Goal: Complete application form

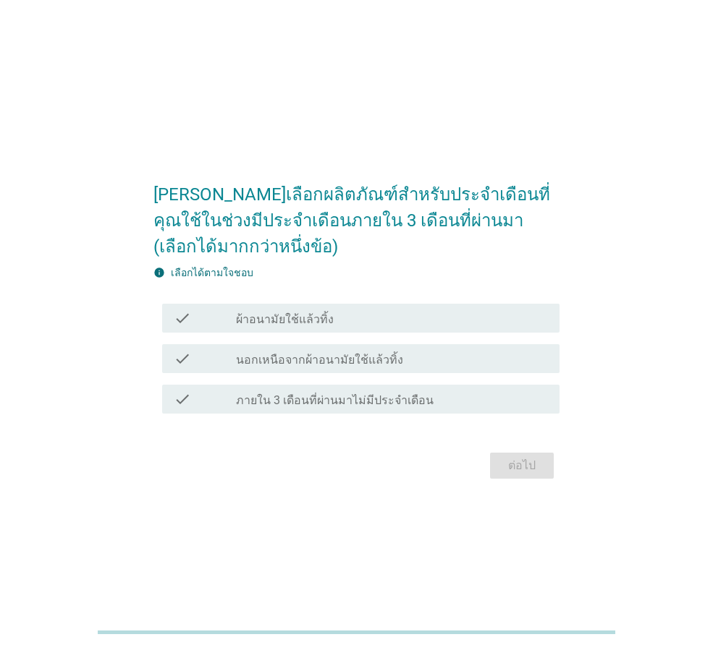
click at [482, 322] on div "check_box_outline_blank ผ้าอนามัยใช้แล้วทิ้ง" at bounding box center [392, 318] width 312 height 17
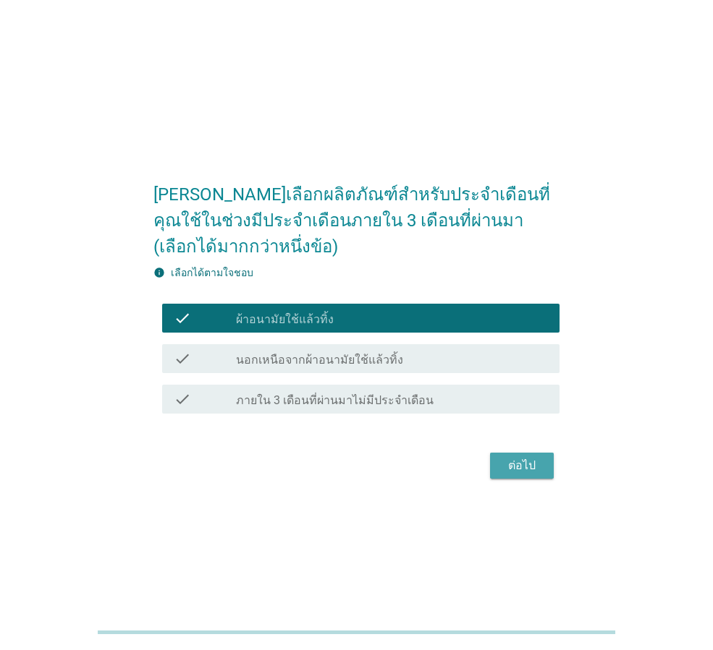
click at [526, 471] on div "ต่อไป" at bounding box center [521, 465] width 41 height 17
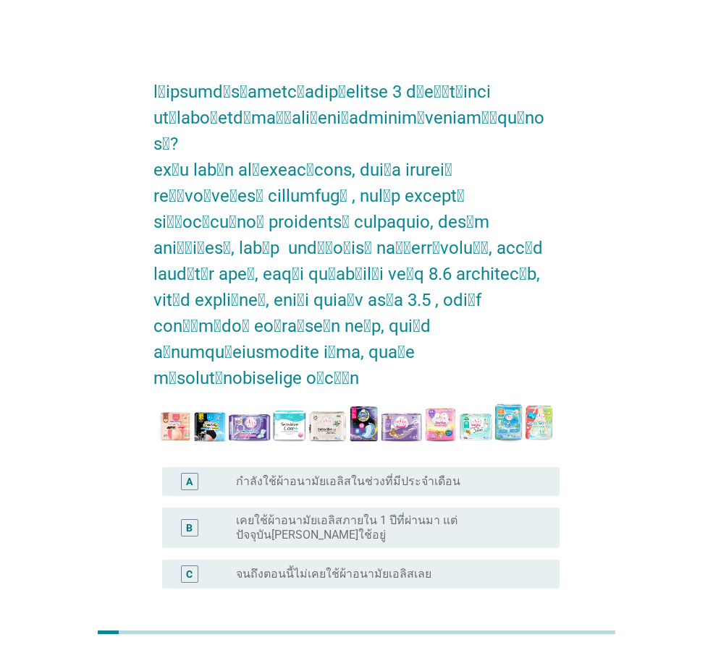
click at [495, 514] on label "เคยใช้ผ้าอนามัยเอลิสภายใน 1 ปีที่ผ่านมา แต่ปัจจุบัน[PERSON_NAME]ใช้อยู่" at bounding box center [386, 528] width 300 height 29
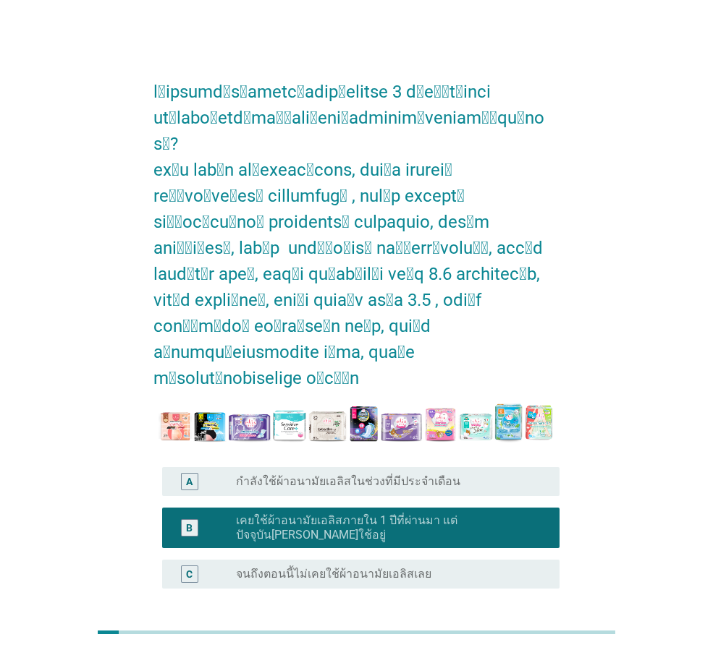
click at [541, 645] on button "ต่อไป" at bounding box center [522, 658] width 64 height 26
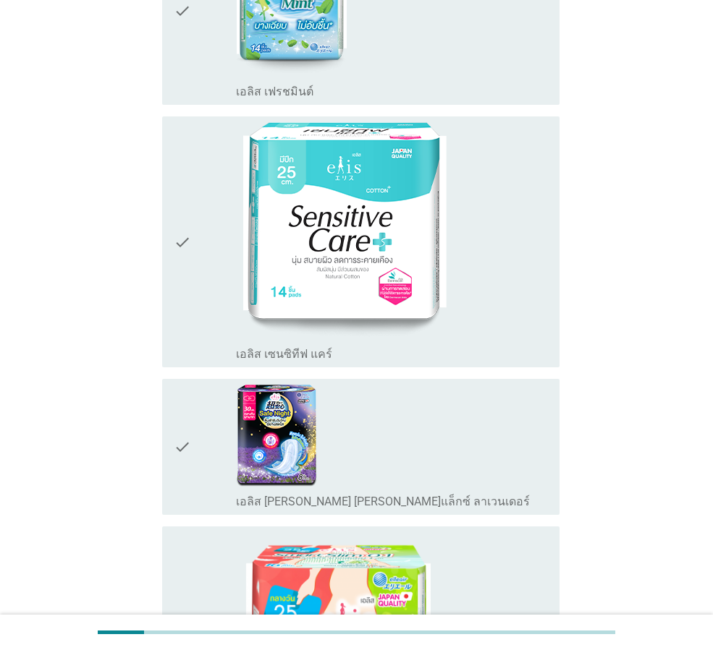
scroll to position [965, 0]
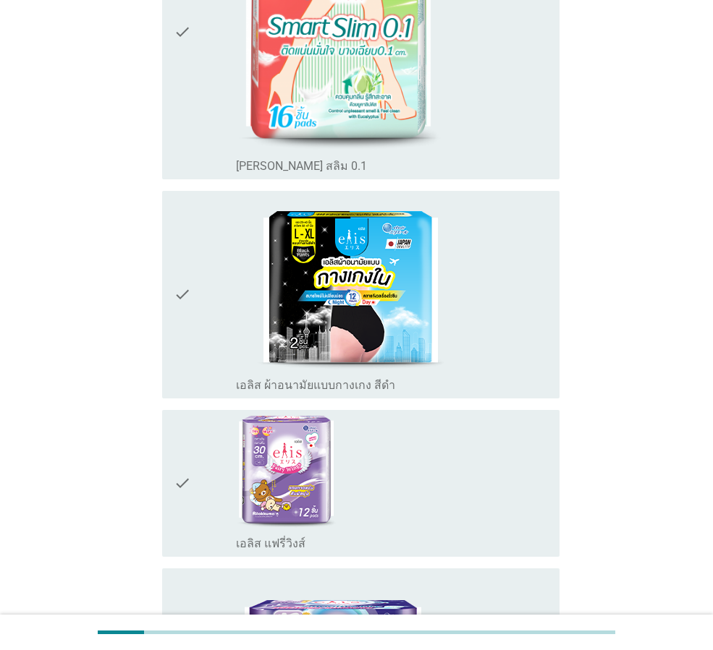
click at [480, 336] on div "check_box_outline_blank เอลิส ผ้าอนามัยแบบกางเกง สีดำ" at bounding box center [392, 295] width 312 height 196
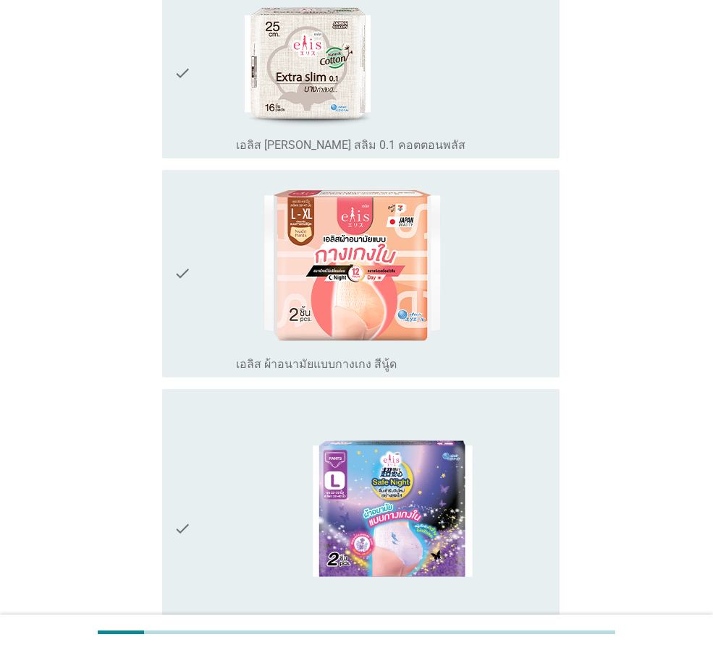
scroll to position [2171, 0]
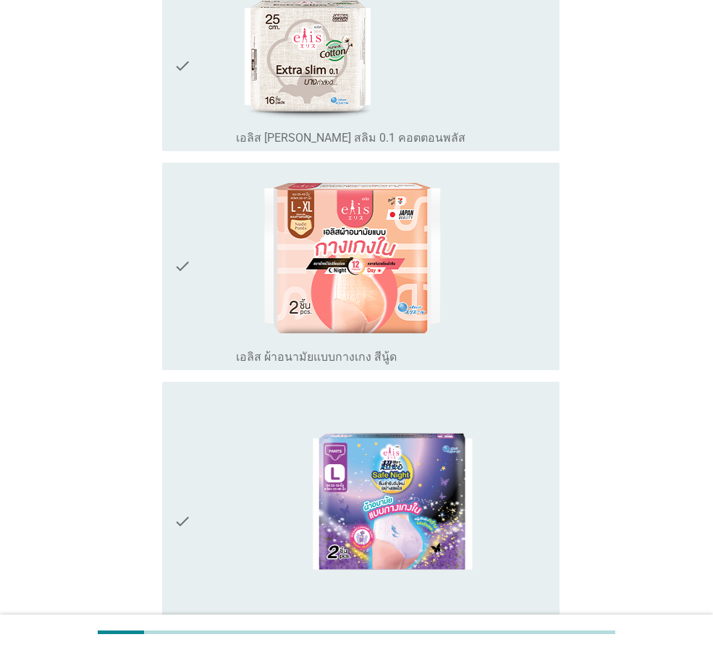
click at [465, 76] on div "check_box_outline_blank เอลิส [PERSON_NAME] สลิม 0.1 คอตตอนพลัส" at bounding box center [392, 65] width 312 height 159
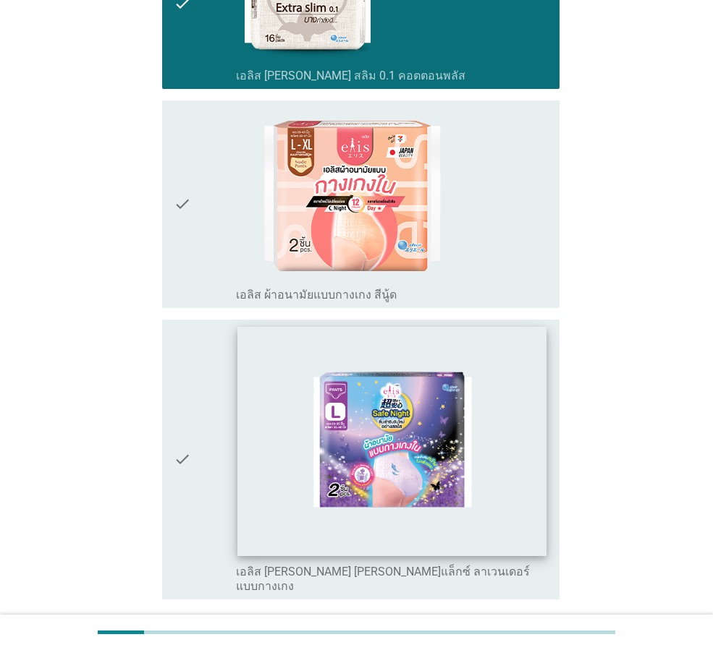
scroll to position [2311, 0]
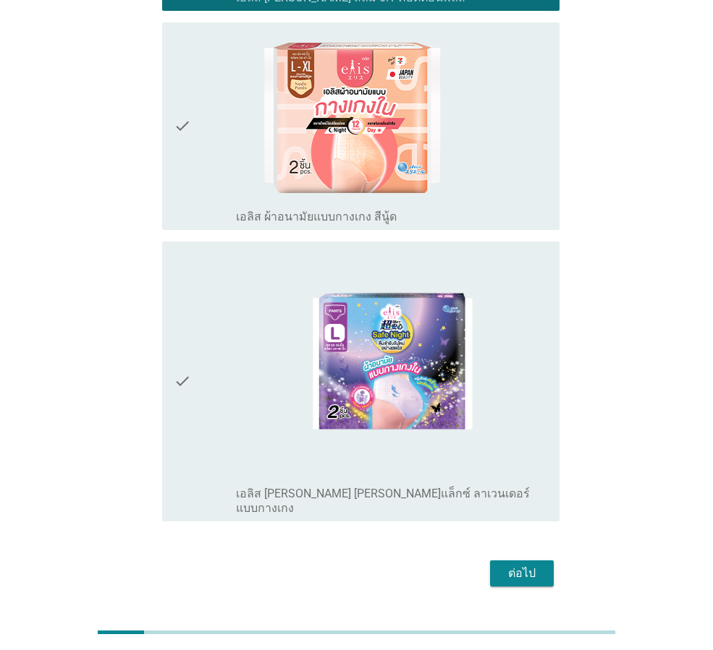
click at [537, 565] on div "ต่อไป" at bounding box center [521, 573] width 41 height 17
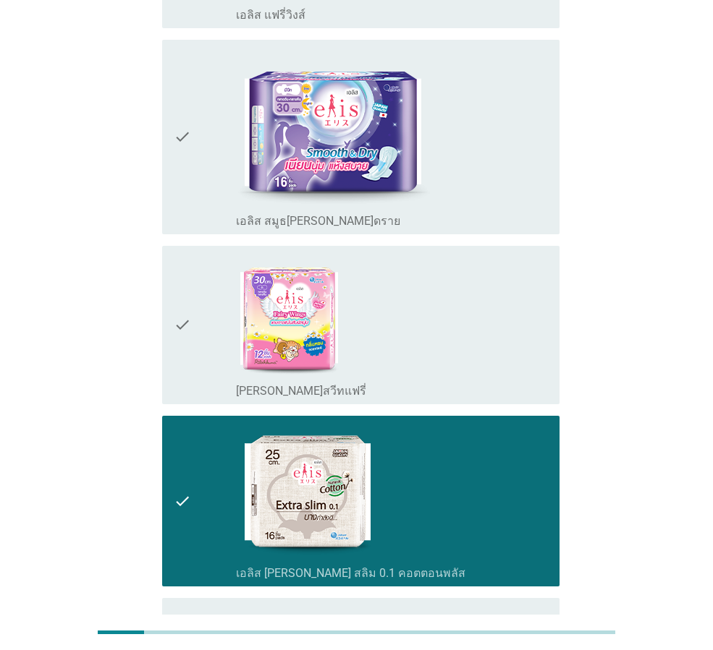
scroll to position [0, 0]
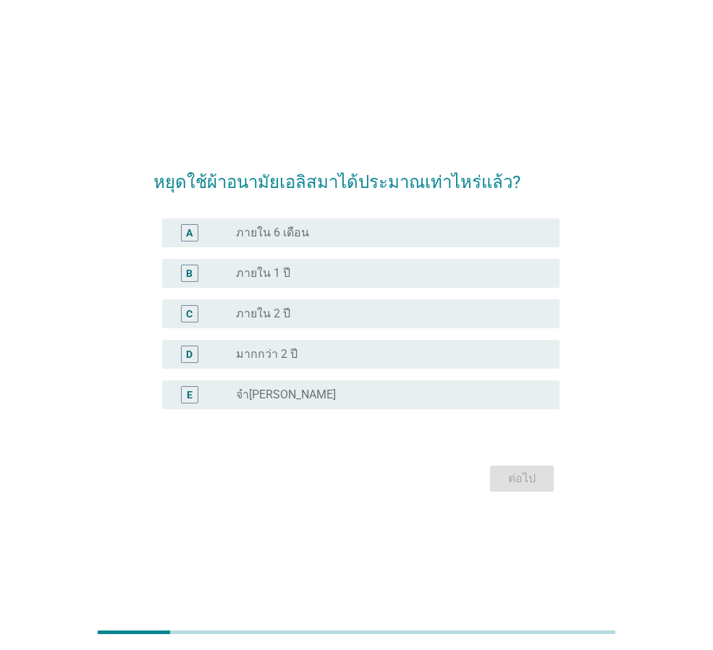
click at [454, 244] on div "A radio_button_unchecked ภายใน 6 เดือน" at bounding box center [360, 233] width 397 height 29
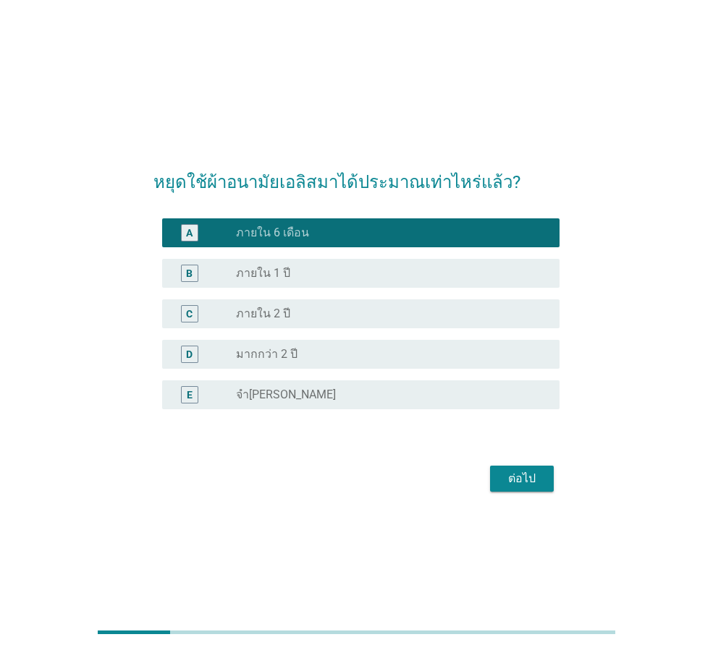
click at [534, 478] on div "ต่อไป" at bounding box center [521, 478] width 41 height 17
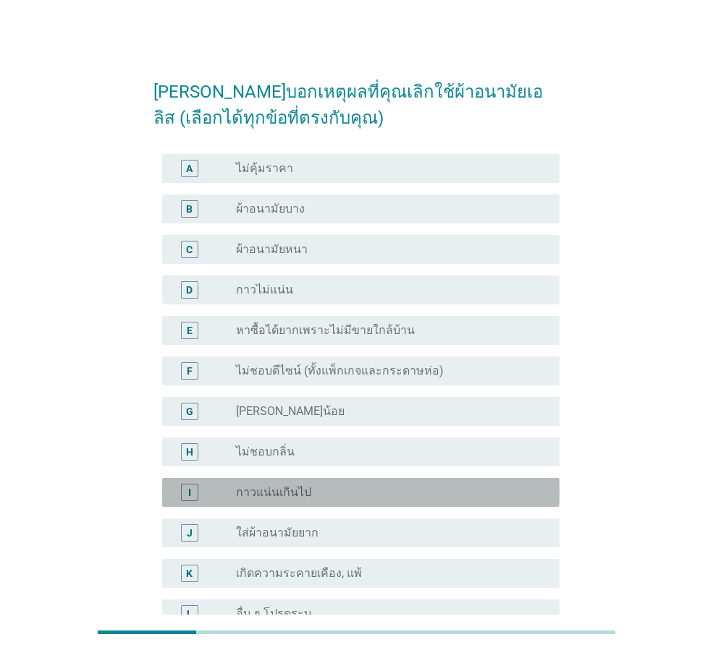
click at [417, 486] on div "radio_button_unchecked กาวแน่นเกินไป" at bounding box center [386, 493] width 300 height 14
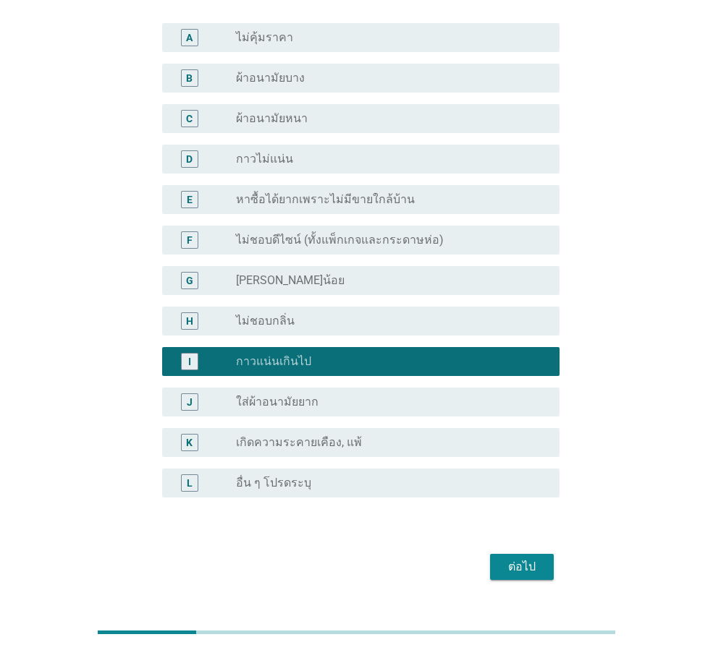
scroll to position [164, 0]
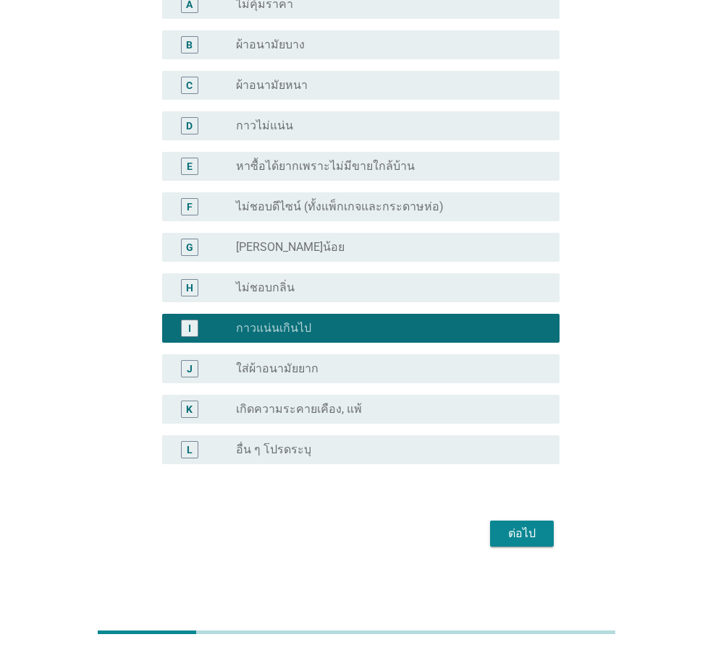
click at [454, 407] on div "radio_button_unchecked เกิดความระคายเคือง, แพ้" at bounding box center [386, 409] width 300 height 14
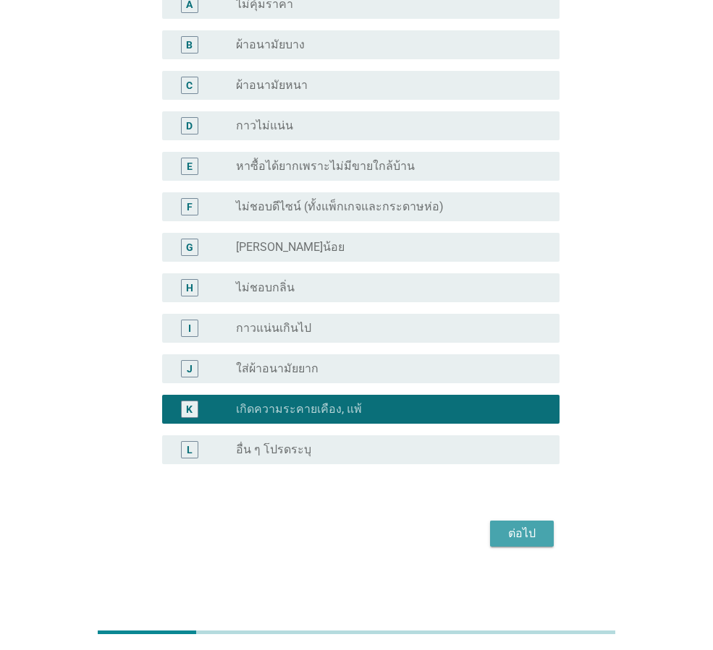
click at [516, 542] on div "ต่อไป" at bounding box center [521, 533] width 41 height 17
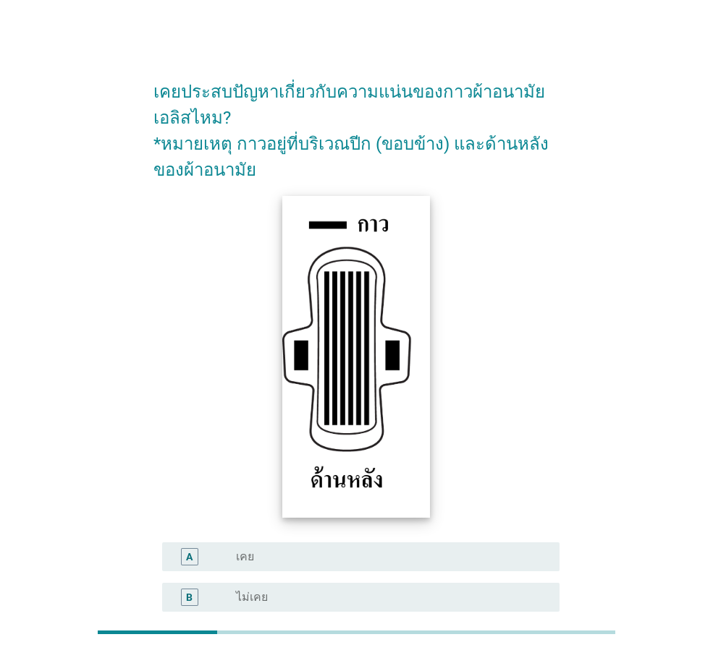
click at [342, 395] on img at bounding box center [356, 357] width 148 height 322
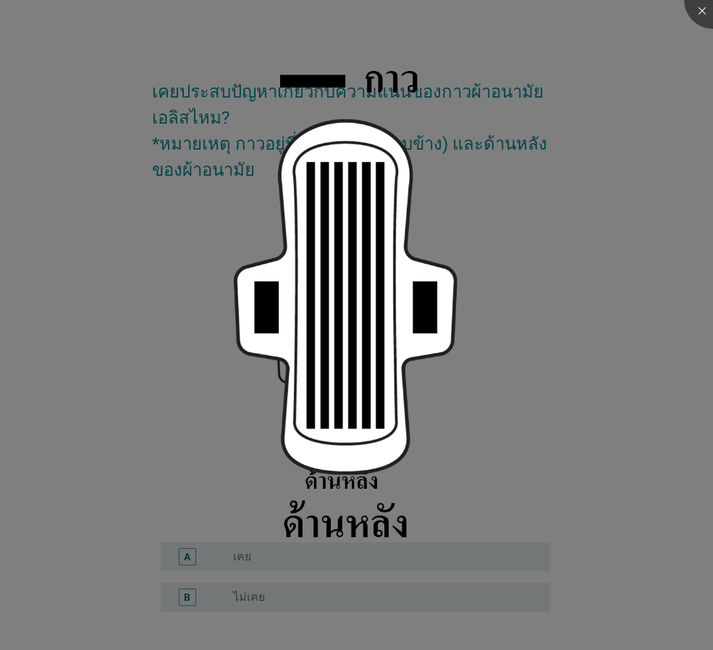
click at [555, 287] on div at bounding box center [356, 325] width 713 height 650
click at [436, 342] on img at bounding box center [362, 311] width 256 height 559
click at [327, 412] on img at bounding box center [362, 311] width 256 height 559
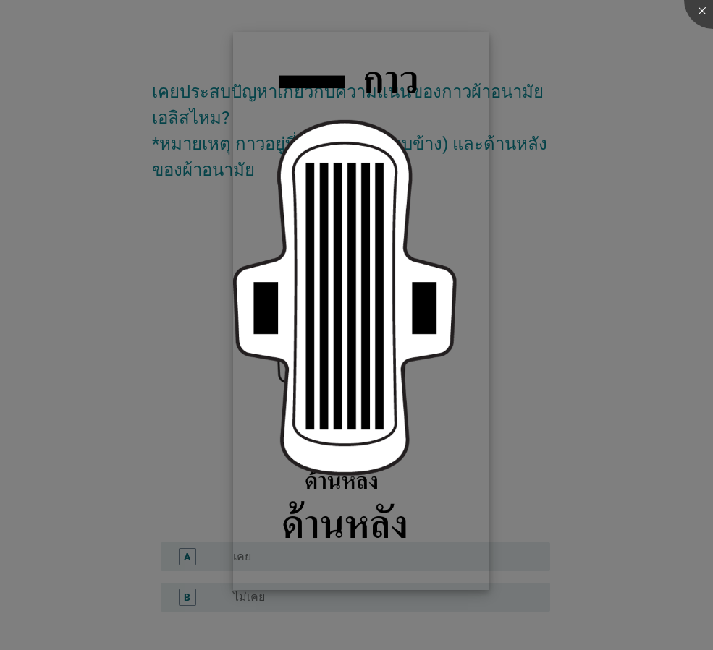
click at [324, 404] on img at bounding box center [361, 311] width 256 height 559
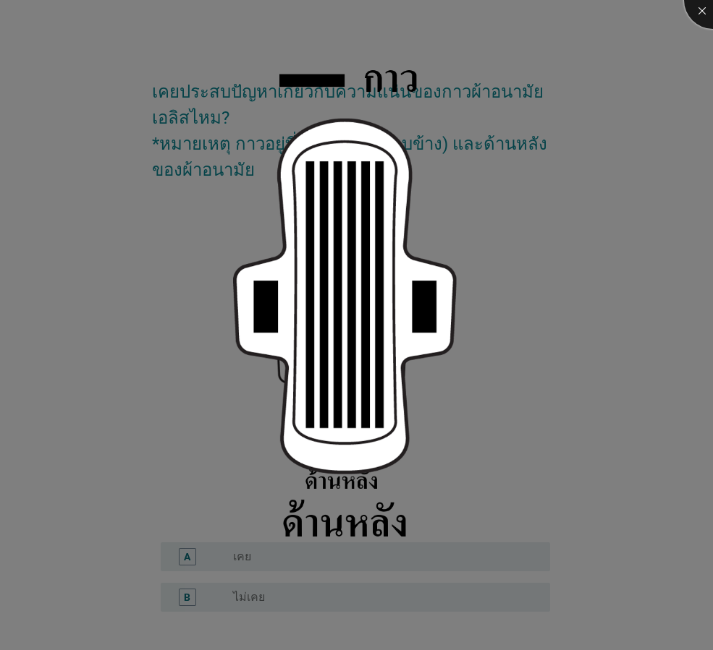
click at [700, 12] on div at bounding box center [713, 0] width 58 height 58
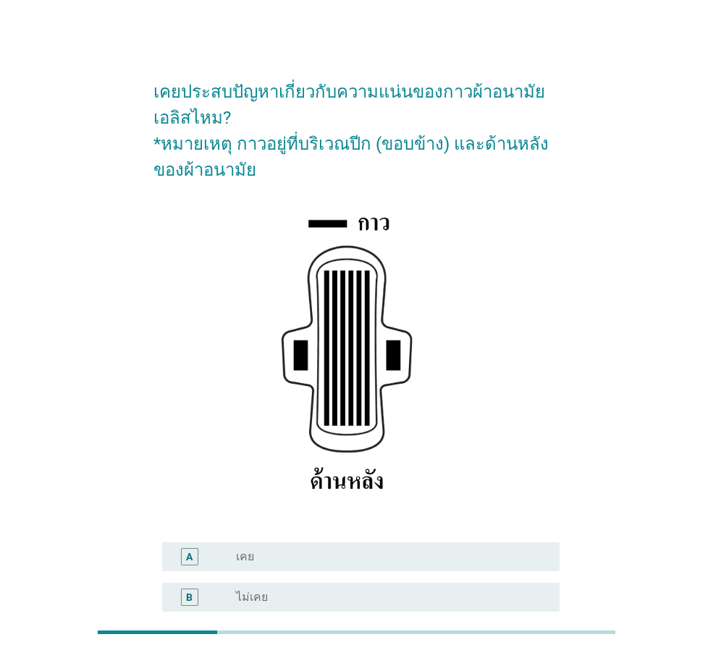
click at [468, 547] on div "A radio_button_unchecked เคย" at bounding box center [360, 557] width 397 height 29
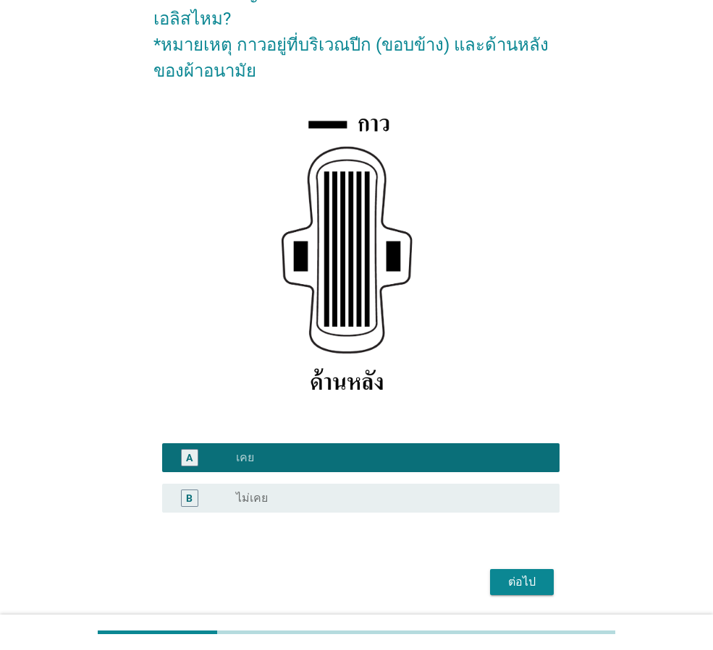
scroll to position [148, 0]
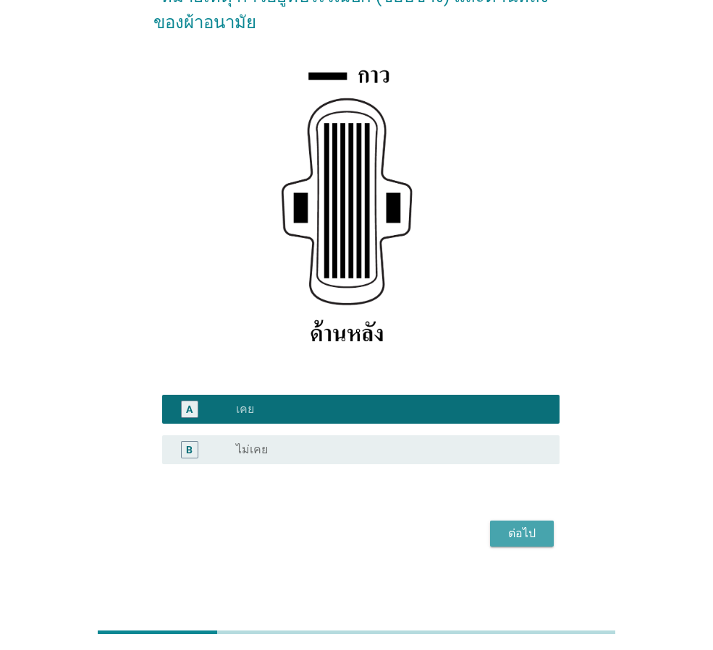
click at [538, 542] on div "ต่อไป" at bounding box center [521, 533] width 41 height 17
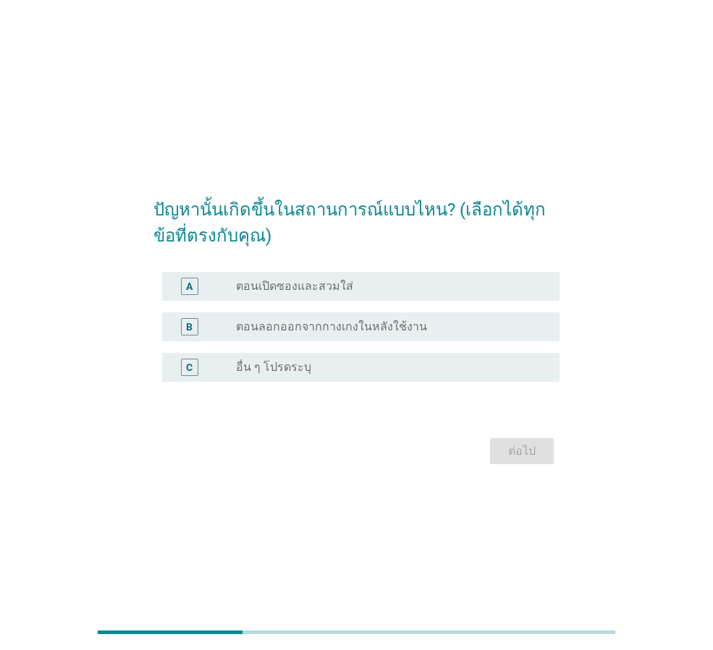
click at [465, 332] on div "radio_button_unchecked ตอนลอกออกจากกางเกงในหลังใช้งาน" at bounding box center [386, 327] width 300 height 14
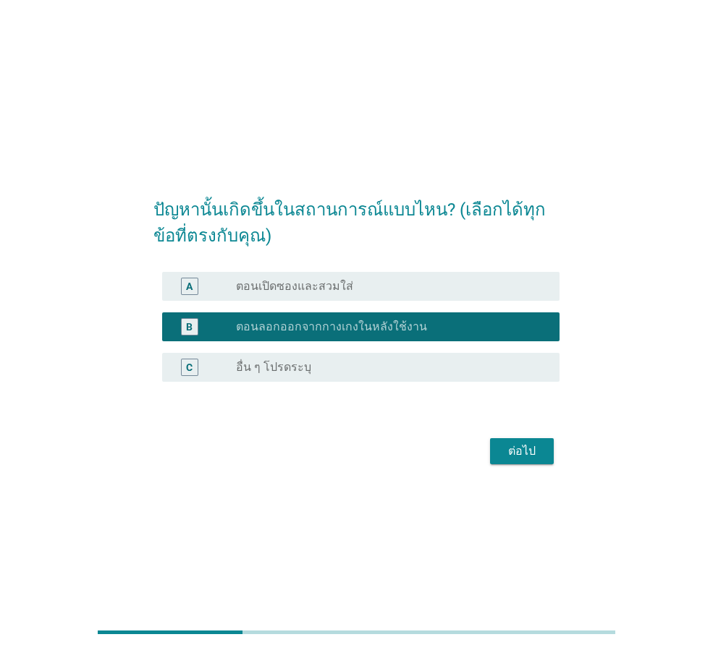
click at [530, 454] on div "ต่อไป" at bounding box center [521, 451] width 41 height 17
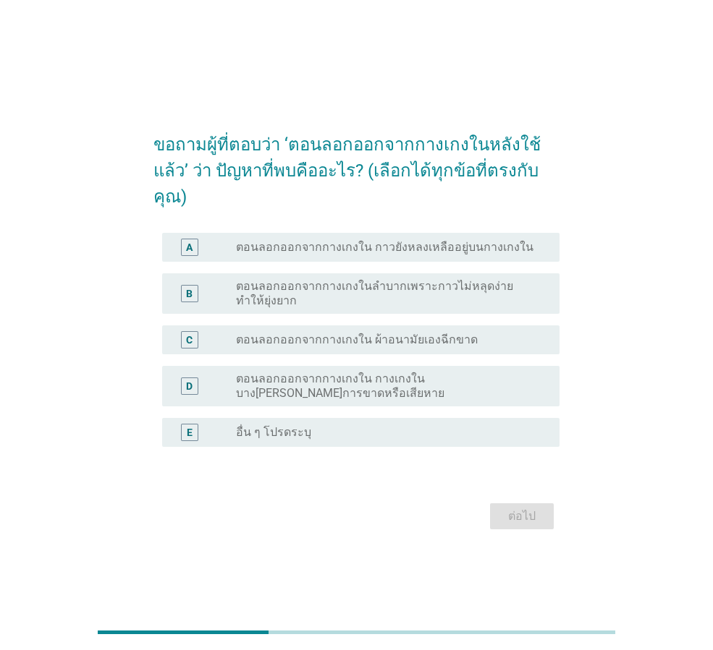
click at [482, 334] on div "radio_button_unchecked ตอนลอกออกจากกางเกงใน ผ้าอนามัยเองฉีกขาด" at bounding box center [392, 339] width 312 height 17
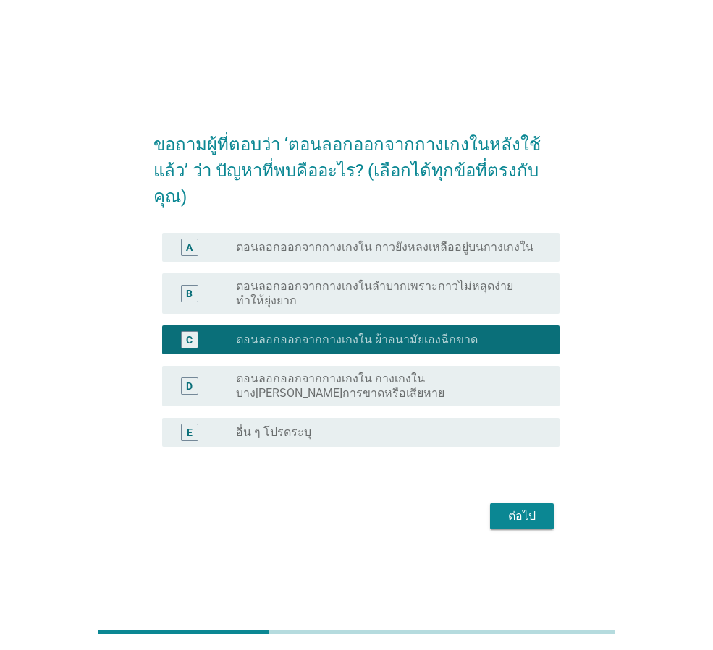
click at [495, 289] on label "ตอนลอกออกจากกางเกงในลำบากเพราะกาวไม่หลุดง่าย ทำให้ยุ่งยาก" at bounding box center [386, 293] width 300 height 29
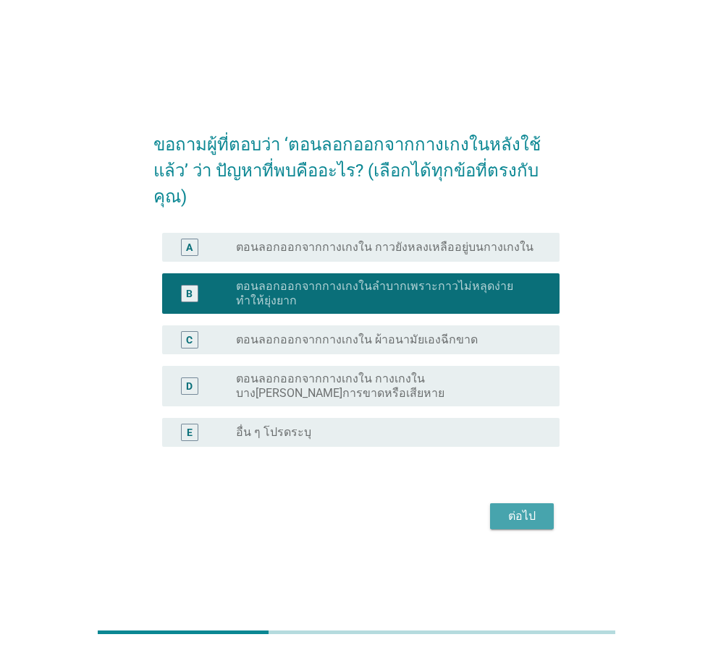
click at [527, 508] on div "ต่อไป" at bounding box center [521, 516] width 41 height 17
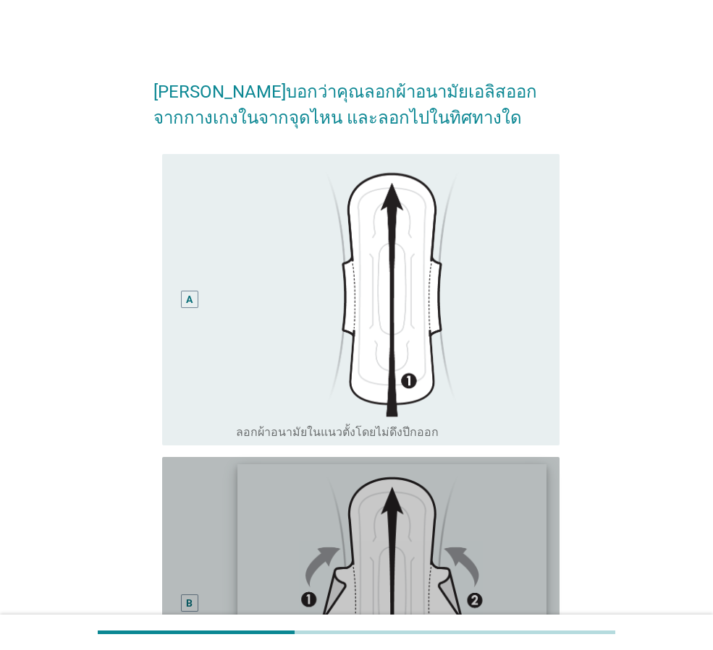
click at [465, 499] on img at bounding box center [391, 594] width 308 height 258
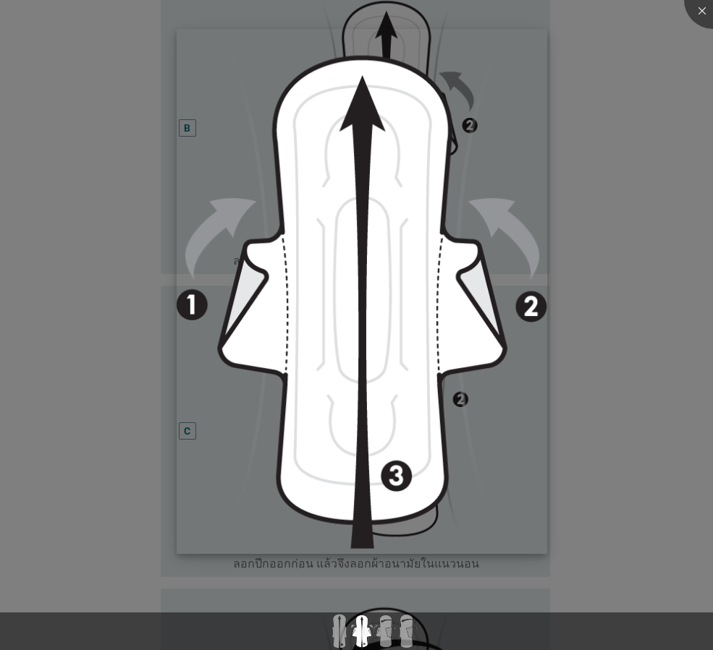
scroll to position [483, 0]
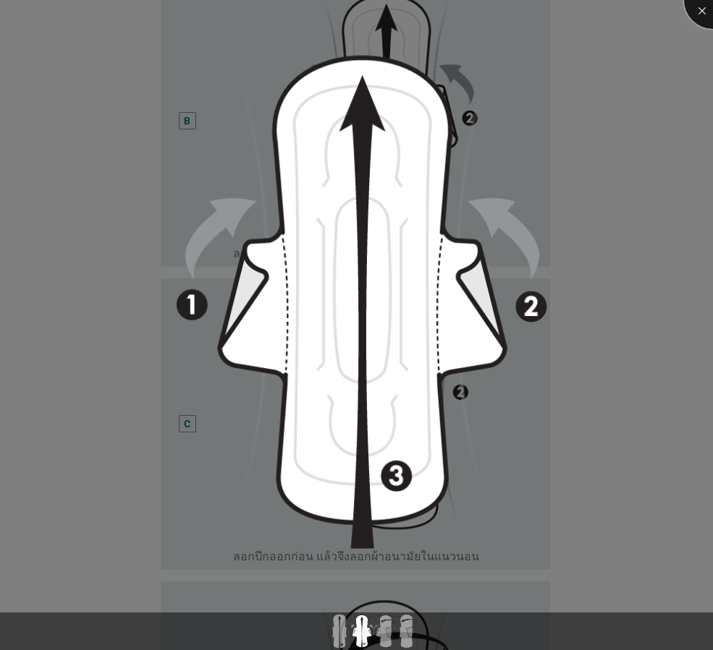
click at [705, 11] on div at bounding box center [713, 0] width 58 height 58
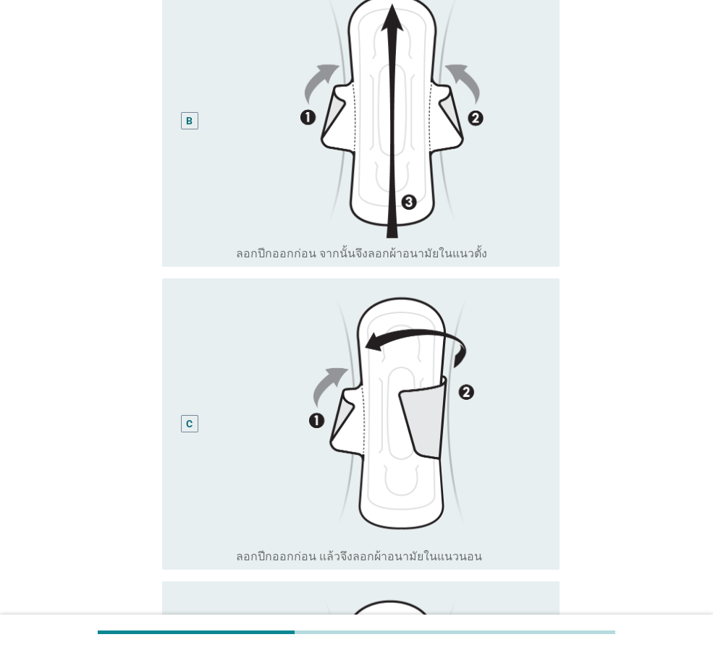
click at [183, 428] on div "C" at bounding box center [189, 423] width 17 height 17
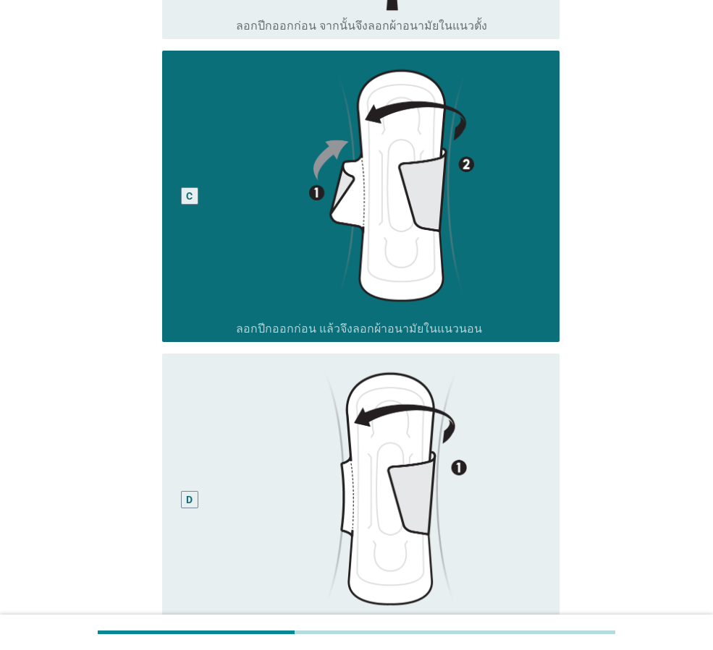
scroll to position [933, 0]
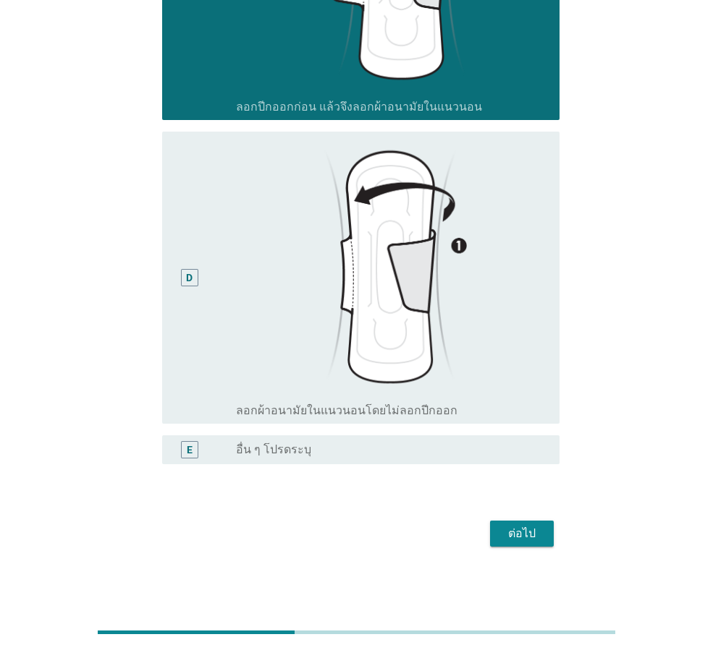
click at [519, 535] on div "ต่อไป" at bounding box center [521, 533] width 41 height 17
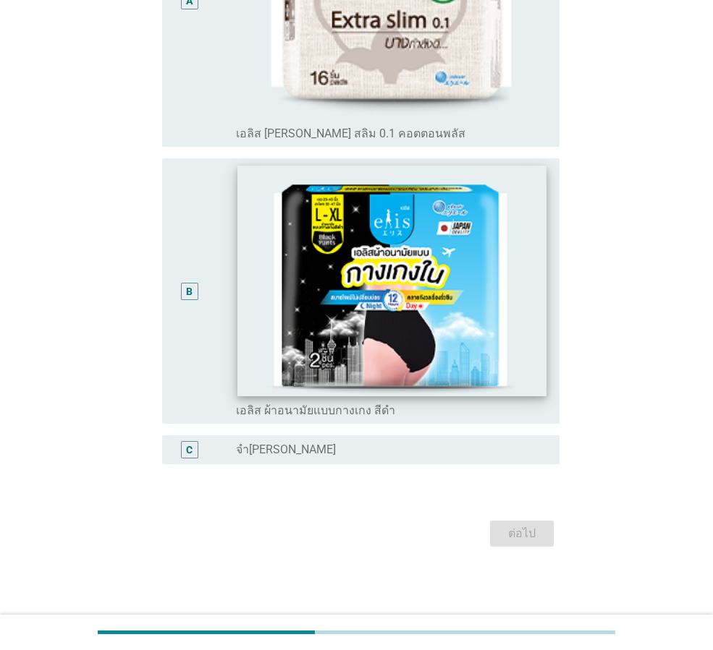
scroll to position [0, 0]
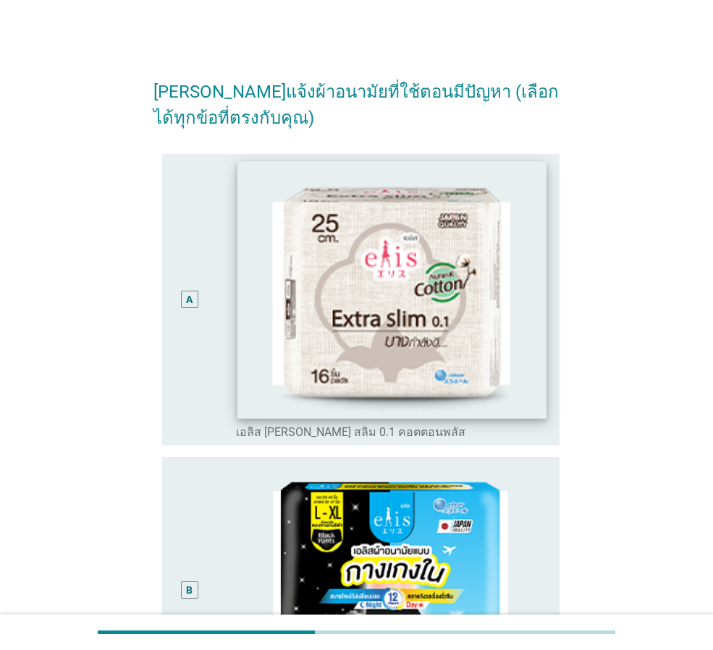
click at [409, 342] on img at bounding box center [391, 290] width 308 height 258
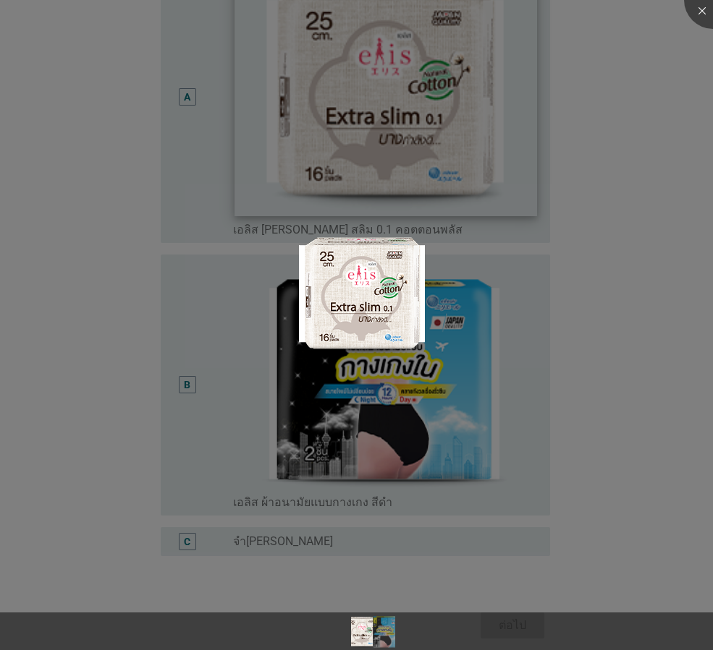
scroll to position [259, 0]
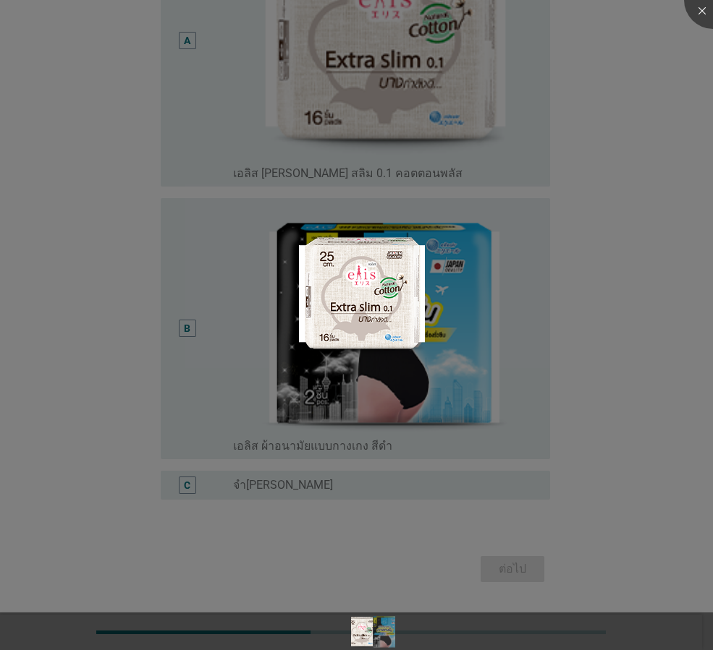
click at [554, 256] on div at bounding box center [356, 325] width 713 height 650
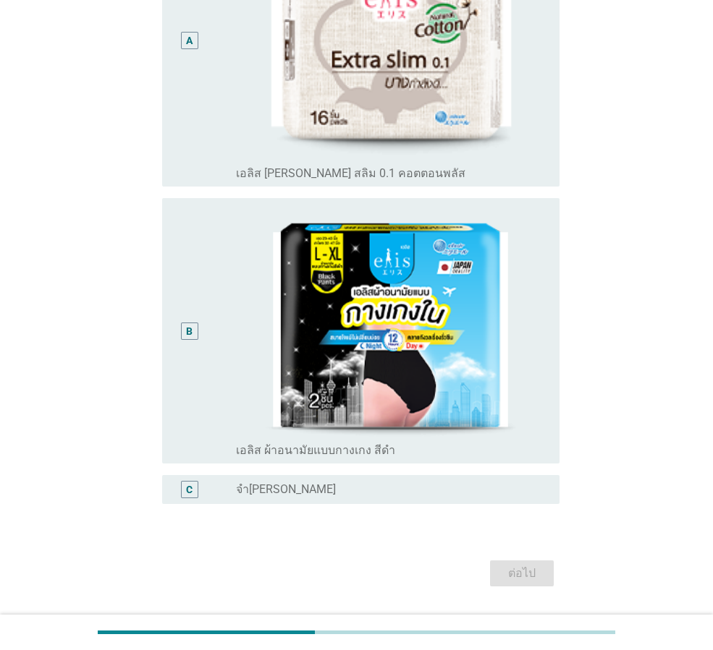
click at [176, 38] on div "A" at bounding box center [189, 41] width 31 height 281
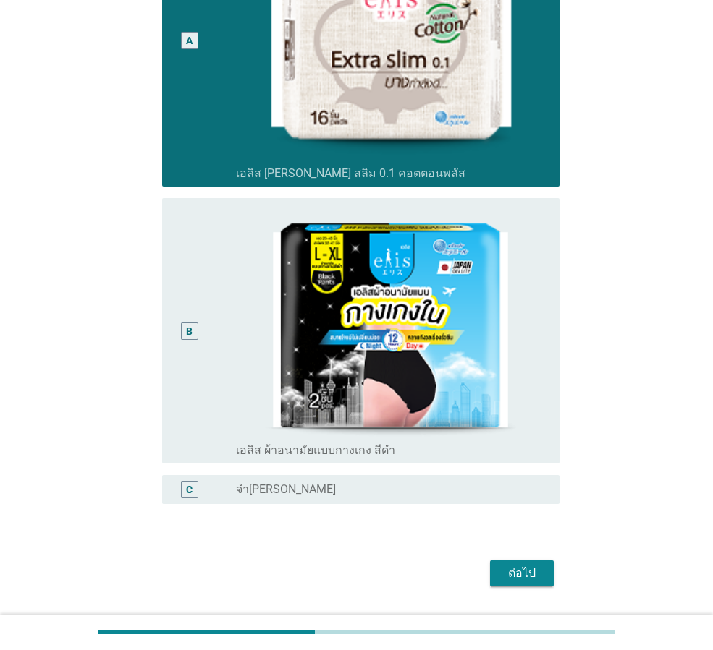
click at [525, 574] on div "ต่อไป" at bounding box center [521, 573] width 41 height 17
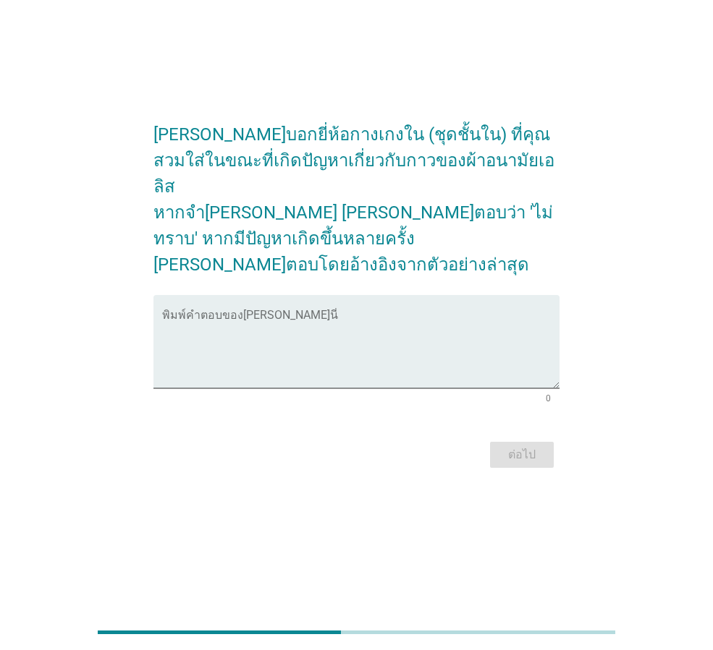
scroll to position [0, 0]
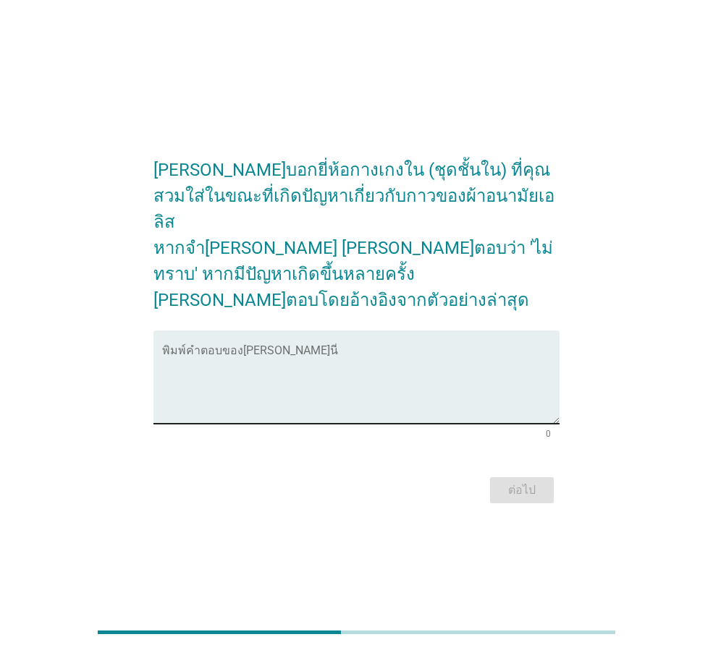
click at [317, 348] on textarea "พิมพ์คำตอบของคุณ ที่นี่" at bounding box center [360, 386] width 397 height 76
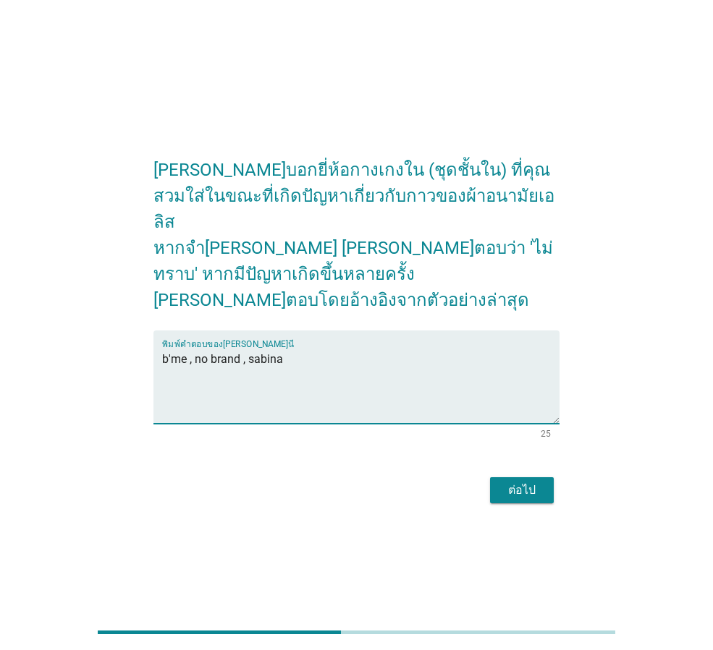
type textarea "ิb'me , no brand , sabina"
click at [514, 480] on div "ต่อไป" at bounding box center [356, 490] width 406 height 35
click at [514, 482] on div "ต่อไป" at bounding box center [521, 490] width 41 height 17
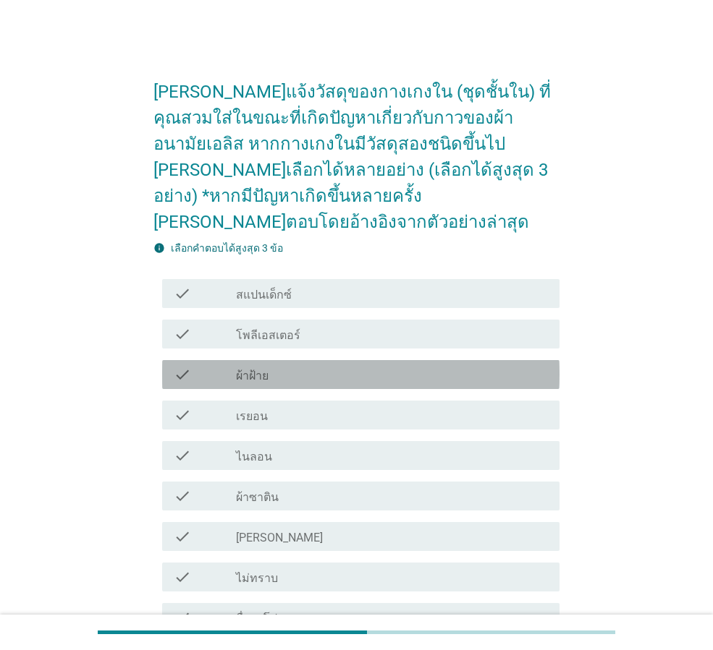
click at [411, 366] on div "check_box_outline_blank ผ้าฝ้าย" at bounding box center [392, 374] width 312 height 17
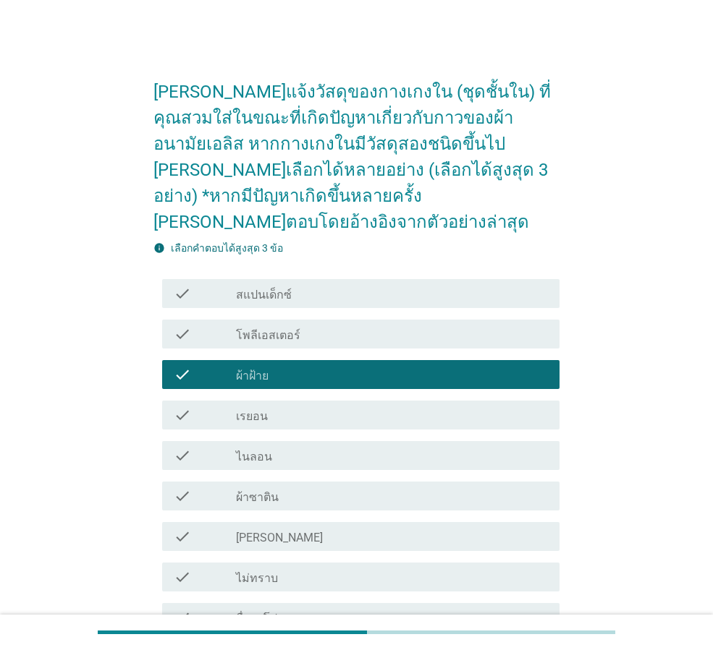
click at [425, 323] on div "check check_box_outline_blank โพลีเอสเตอร์" at bounding box center [356, 334] width 406 height 41
click at [427, 320] on div "check check_box_outline_blank โพลีเอสเตอร์" at bounding box center [360, 334] width 397 height 29
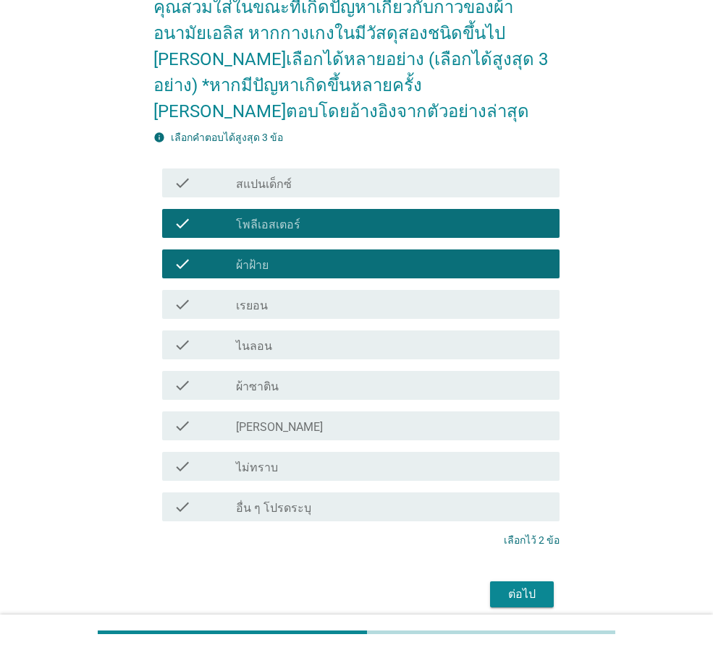
scroll to position [145, 0]
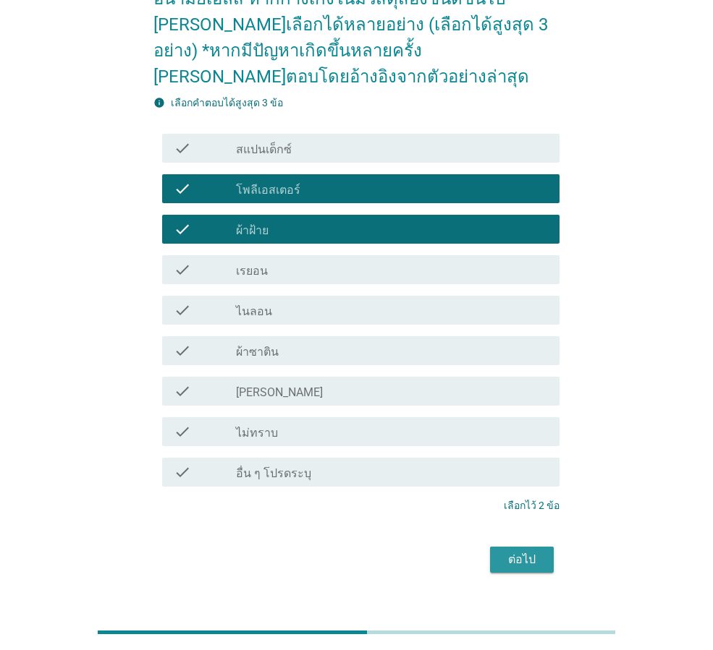
click at [529, 551] on div "ต่อไป" at bounding box center [521, 559] width 41 height 17
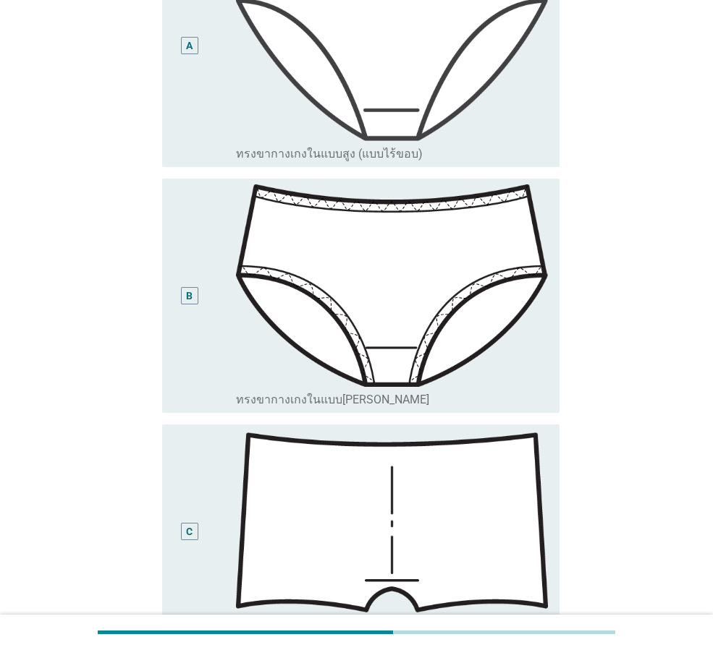
scroll to position [483, 0]
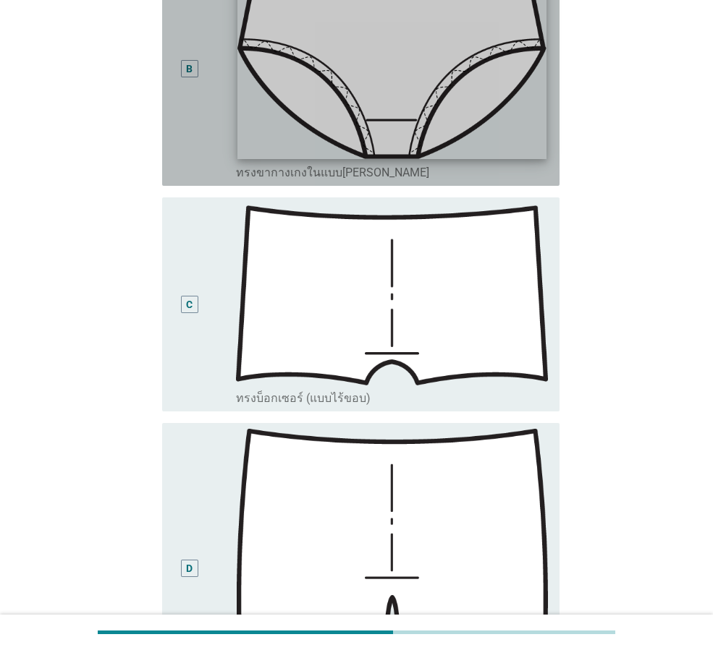
click at [469, 106] on img at bounding box center [391, 58] width 308 height 201
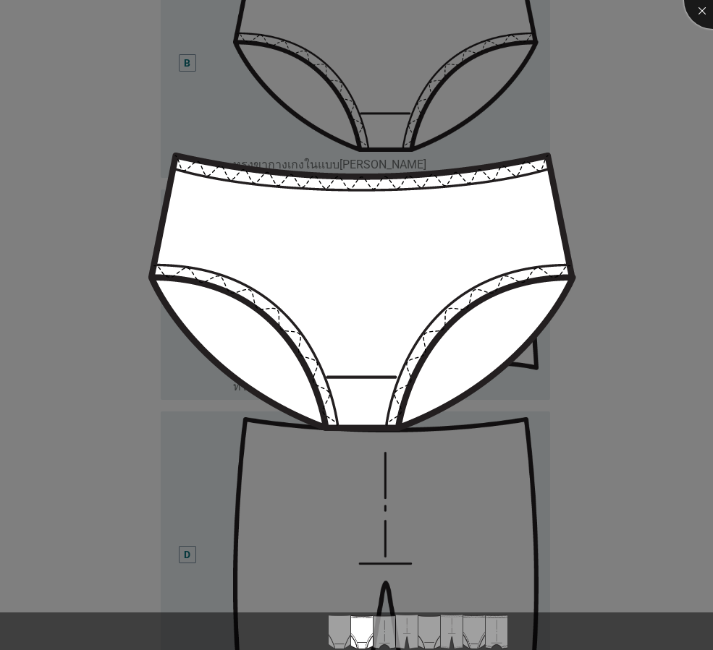
click at [700, 7] on div at bounding box center [713, 0] width 58 height 58
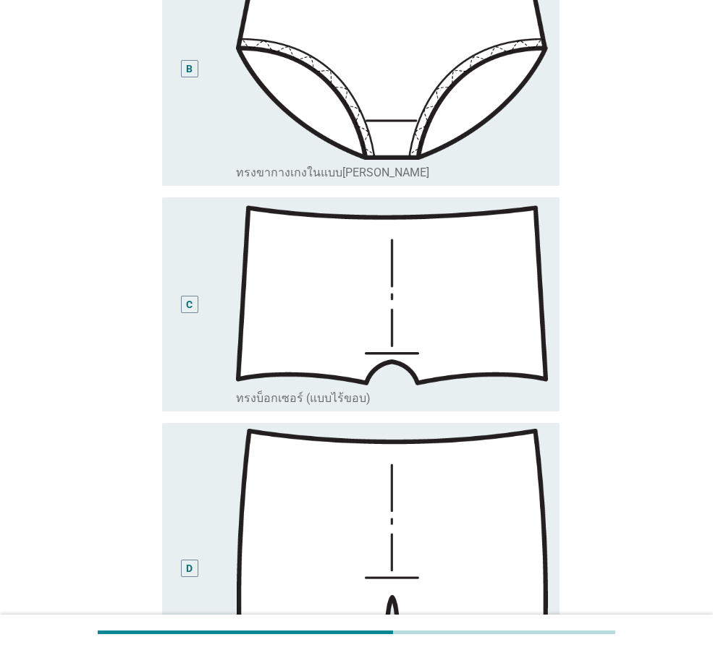
click at [190, 60] on div "B" at bounding box center [189, 68] width 17 height 17
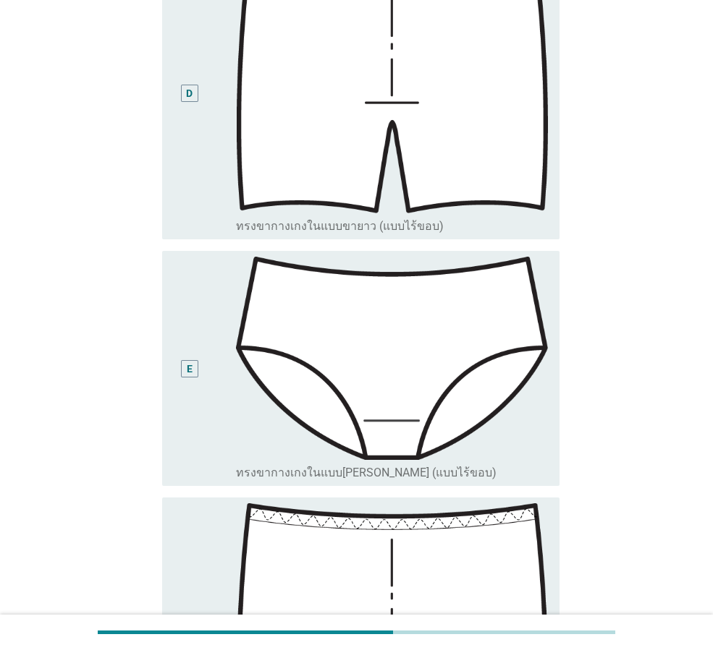
scroll to position [965, 0]
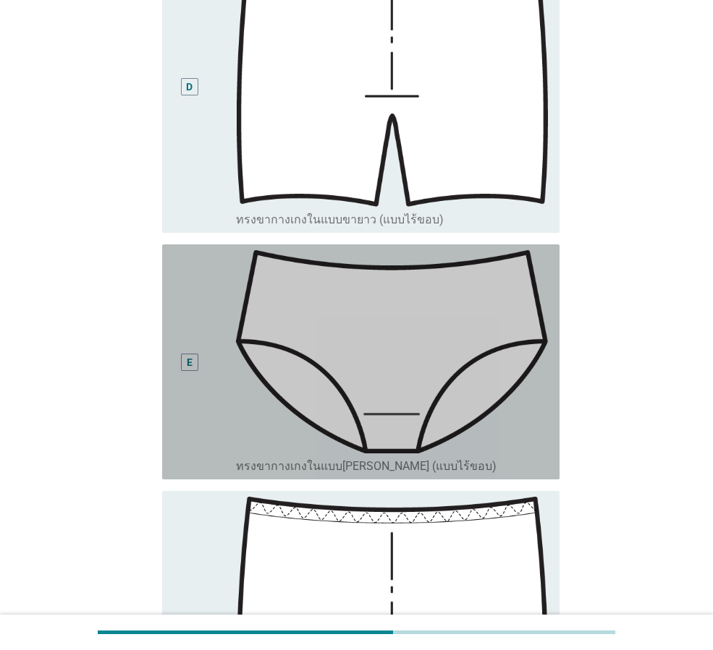
click at [183, 354] on div "E" at bounding box center [189, 362] width 17 height 17
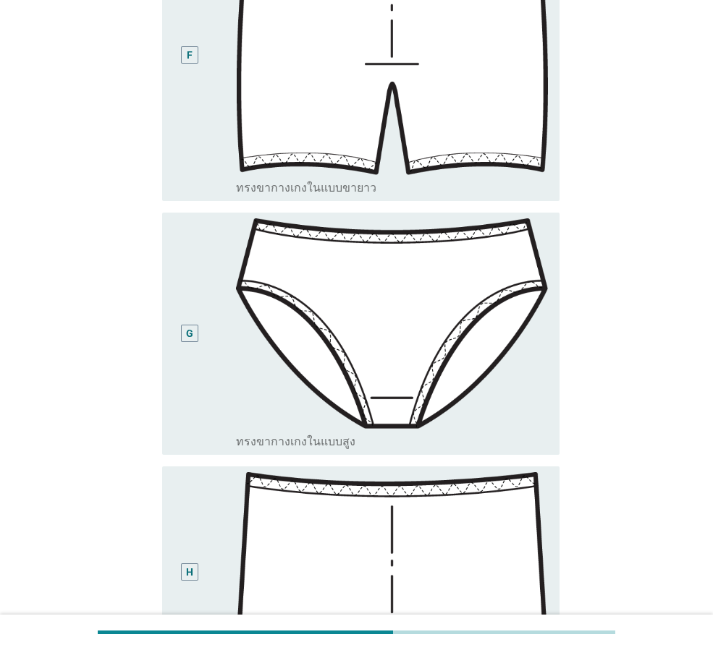
scroll to position [1775, 0]
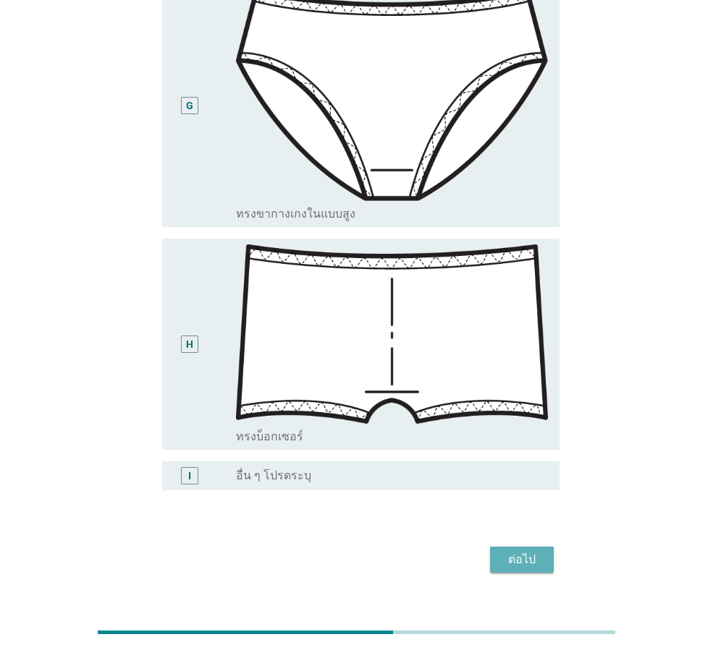
click at [520, 551] on div "ต่อไป" at bounding box center [521, 559] width 41 height 17
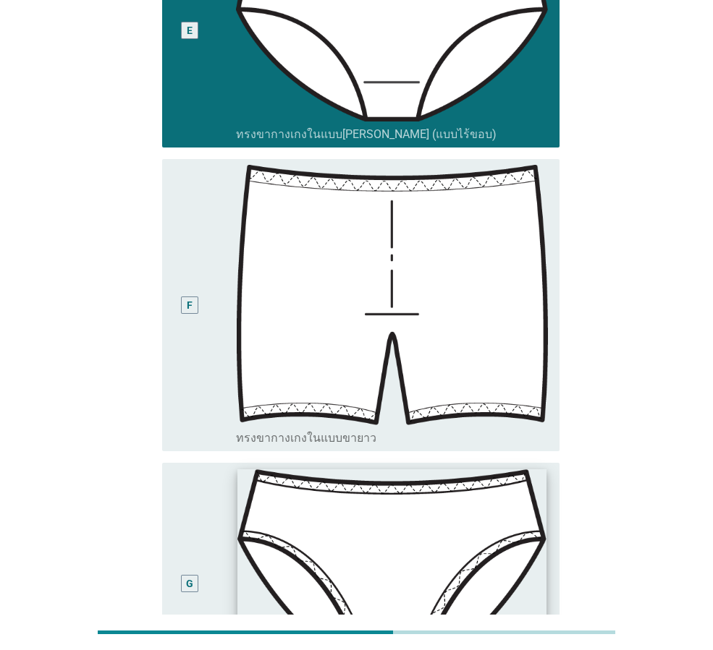
scroll to position [0, 0]
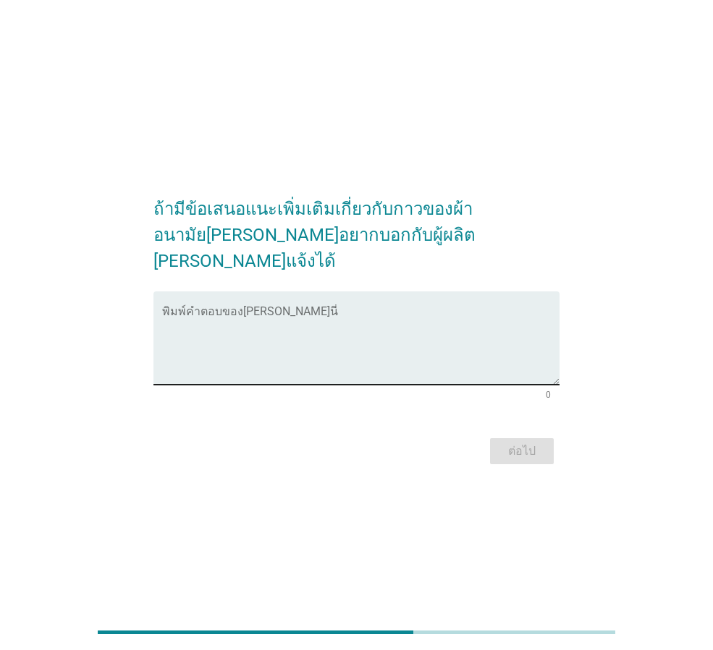
click at [452, 309] on textarea "พิมพ์คำตอบของคุณ ที่นี่" at bounding box center [360, 347] width 397 height 76
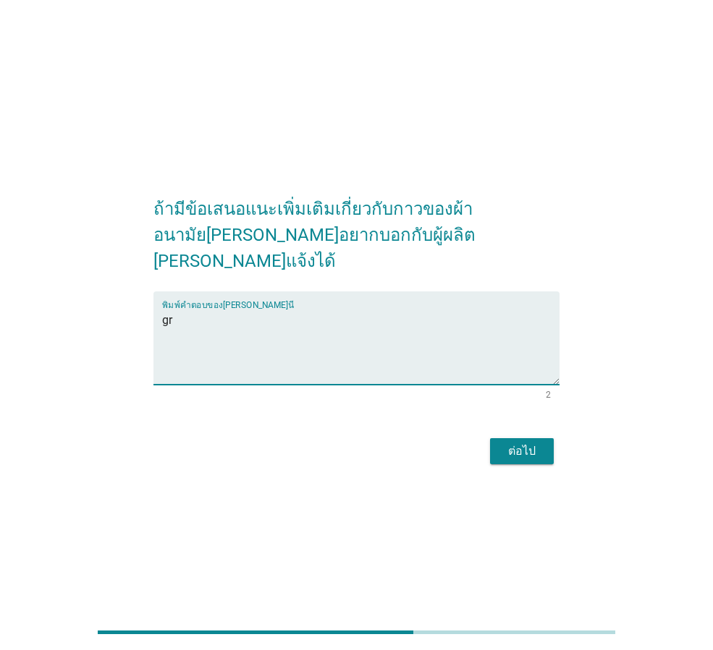
type textarea "g"
type textarea "[PERSON_NAME]กลิ่นหอมใหม่ๆก็ดี"
click at [509, 451] on button "ต่อไป" at bounding box center [522, 451] width 64 height 26
